Goal: Navigation & Orientation: Understand site structure

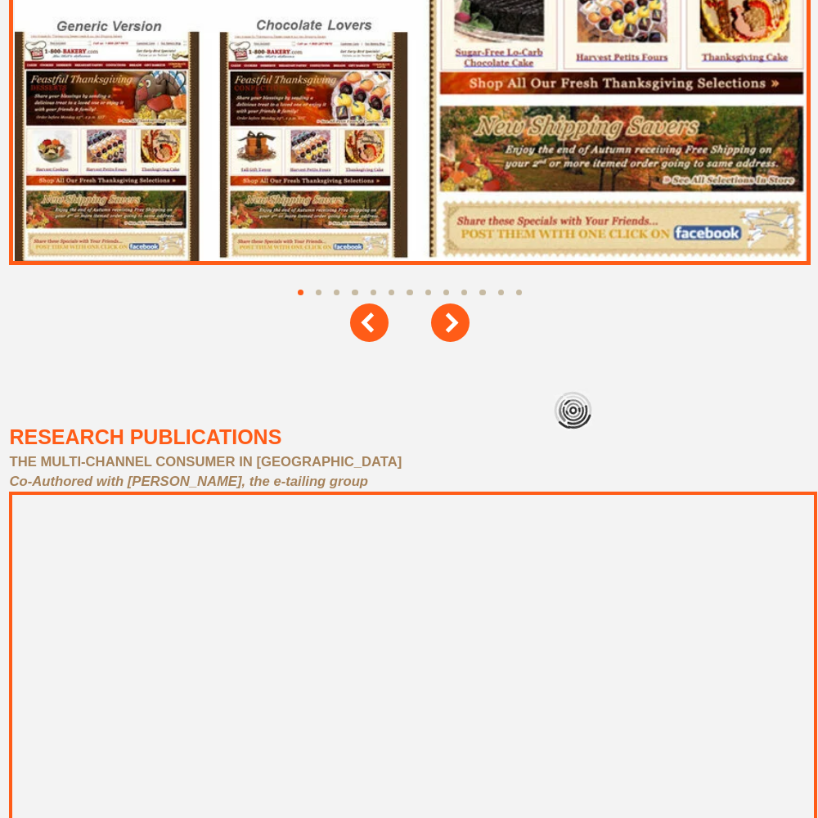
scroll to position [7364, 0]
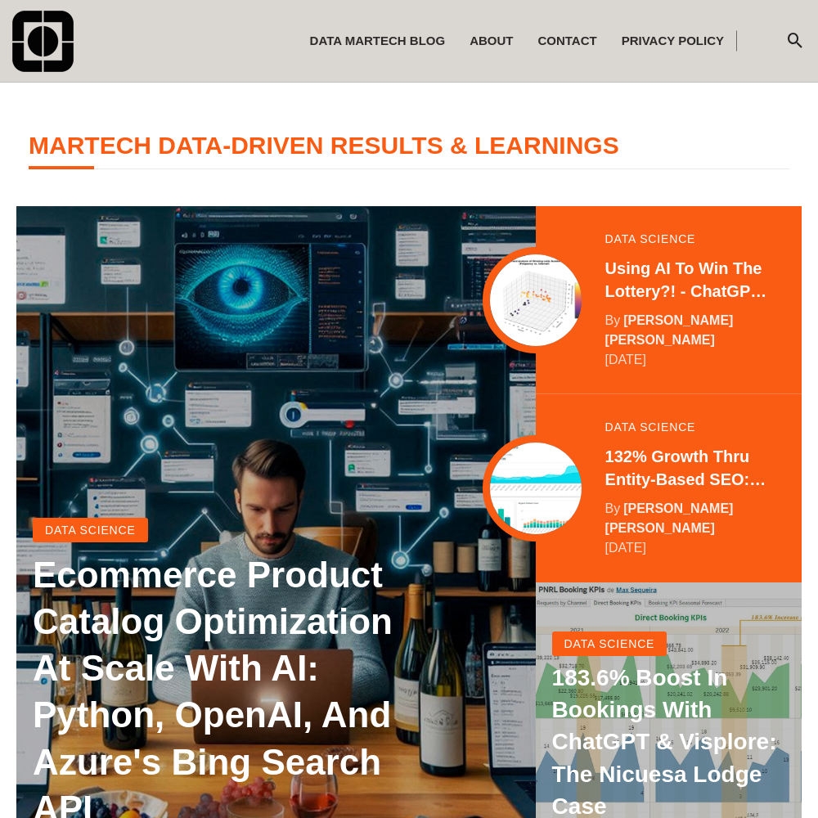
scroll to position [324, 0]
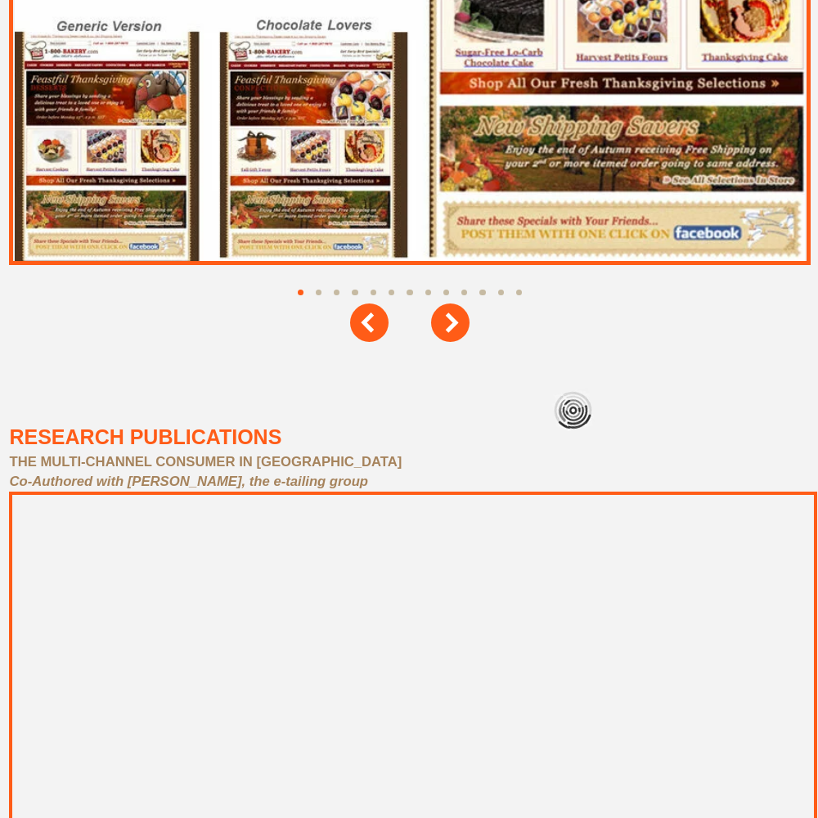
scroll to position [7364, 0]
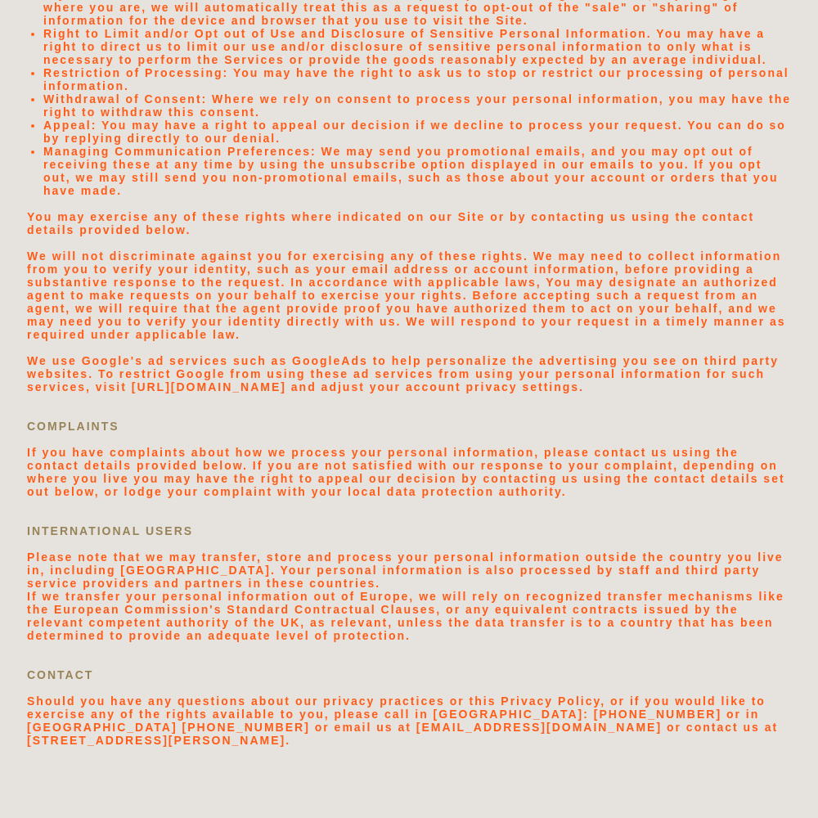
scroll to position [3478, 0]
